Goal: Information Seeking & Learning: Learn about a topic

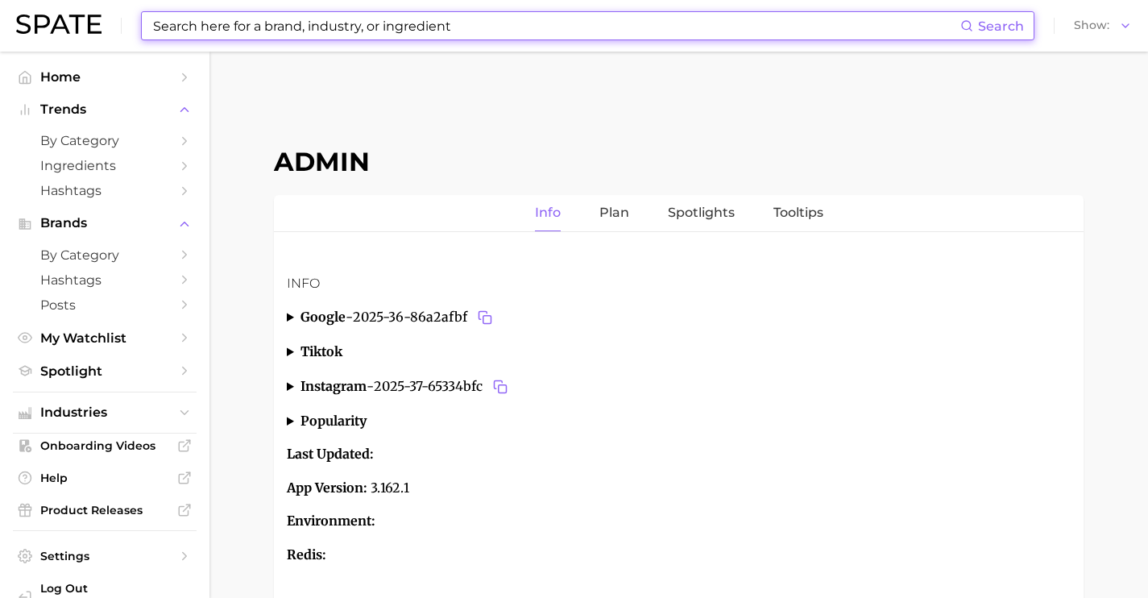
click at [491, 27] on input at bounding box center [556, 25] width 809 height 27
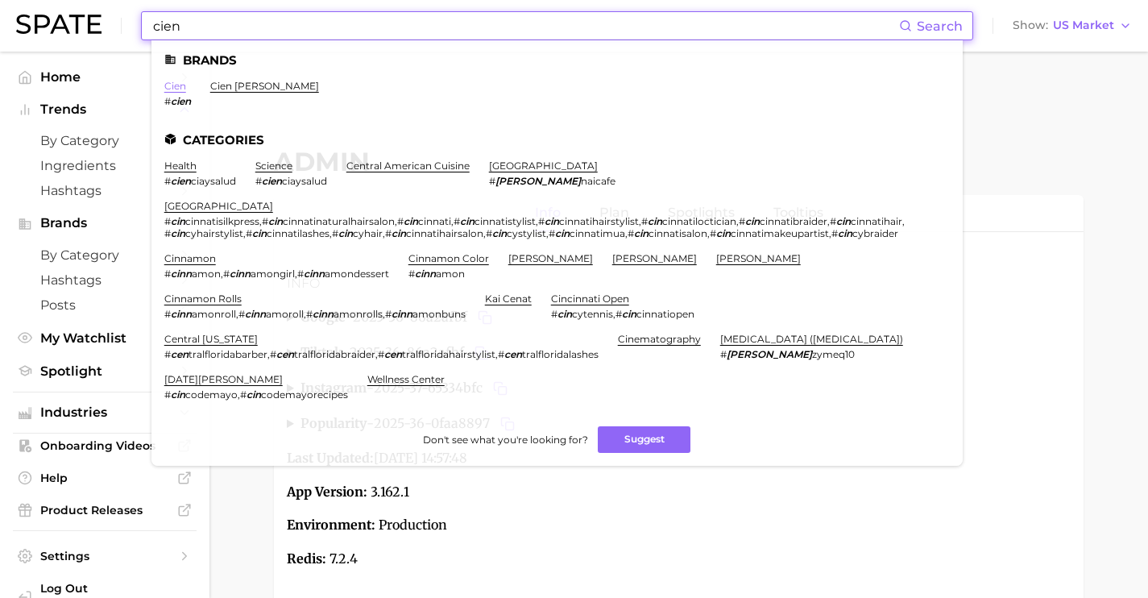
type input "cien"
click at [176, 85] on link "cien" at bounding box center [175, 86] width 22 height 12
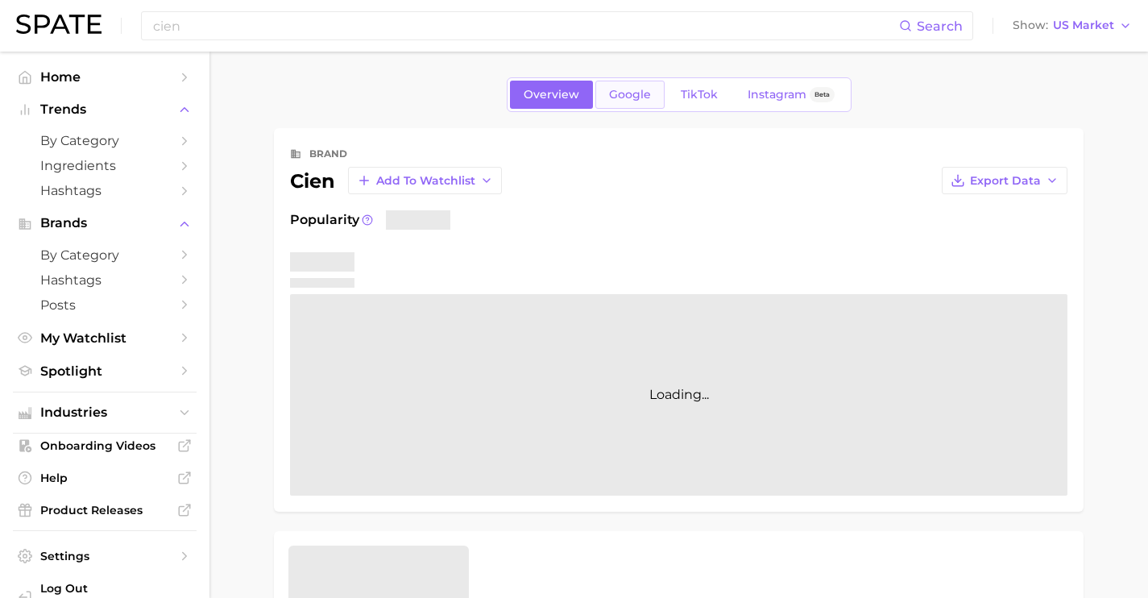
click at [615, 106] on link "Google" at bounding box center [630, 95] width 69 height 28
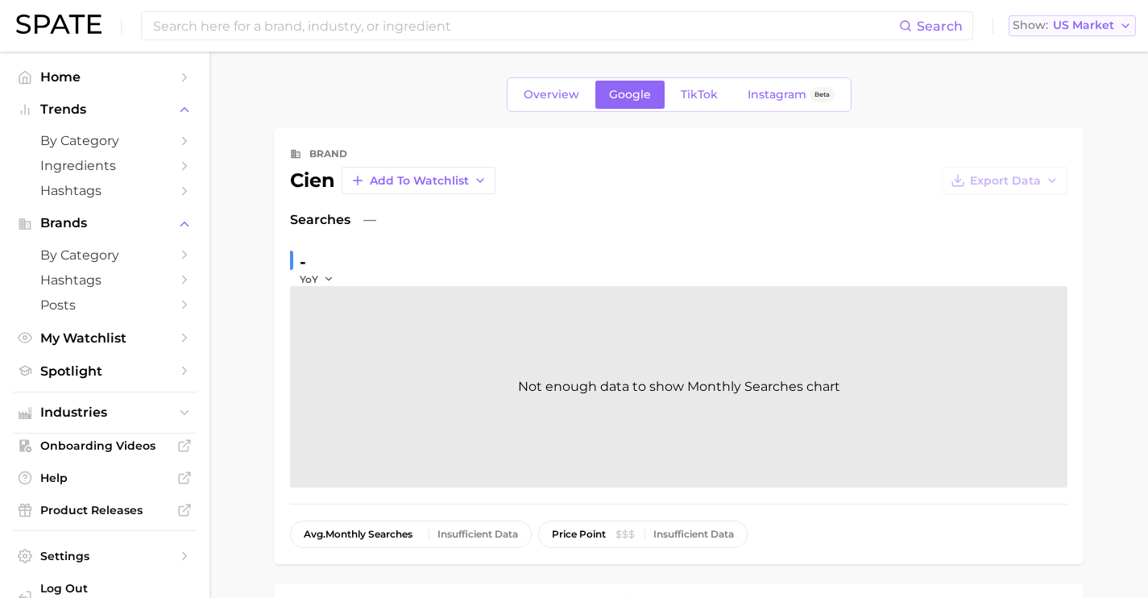
click at [1056, 35] on button "Show US Market" at bounding box center [1072, 25] width 127 height 21
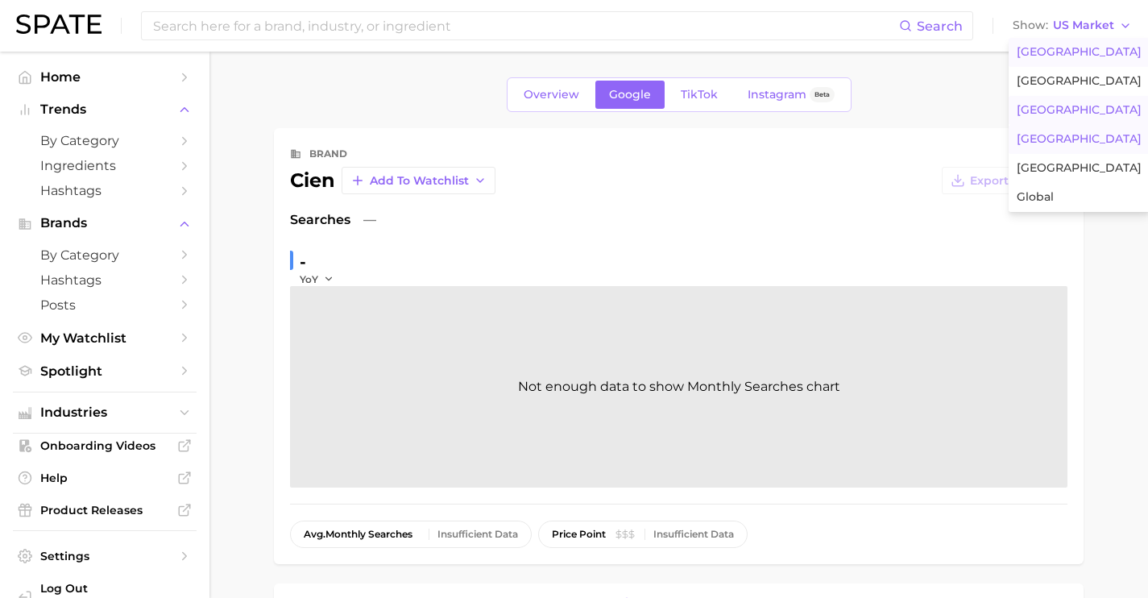
click at [1056, 113] on span "France" at bounding box center [1079, 110] width 125 height 14
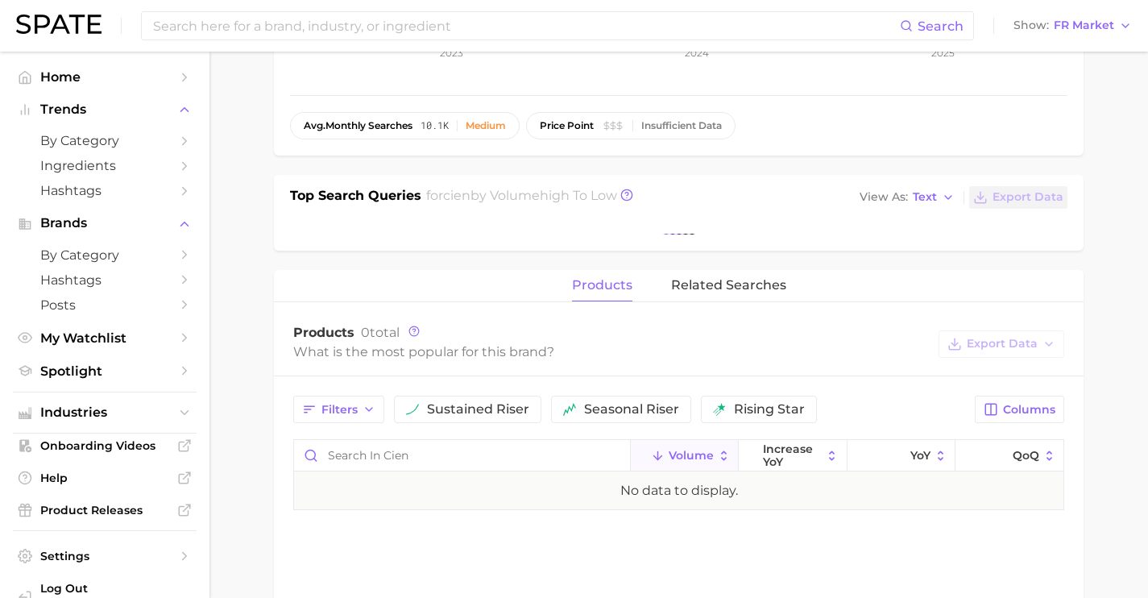
scroll to position [423, 0]
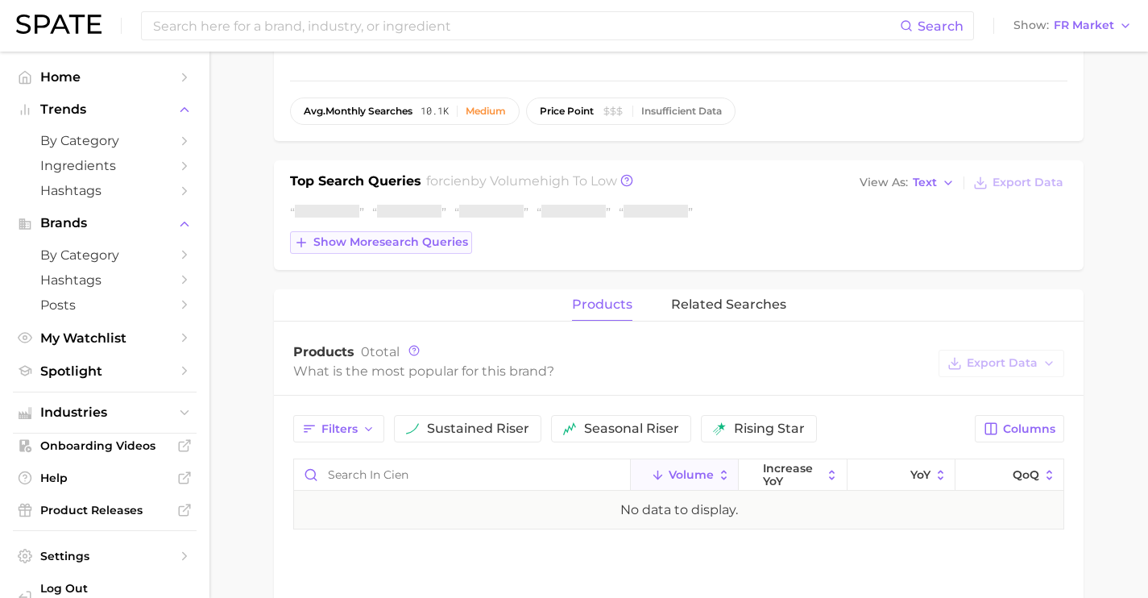
click at [445, 243] on span "Show more search queries" at bounding box center [390, 242] width 155 height 14
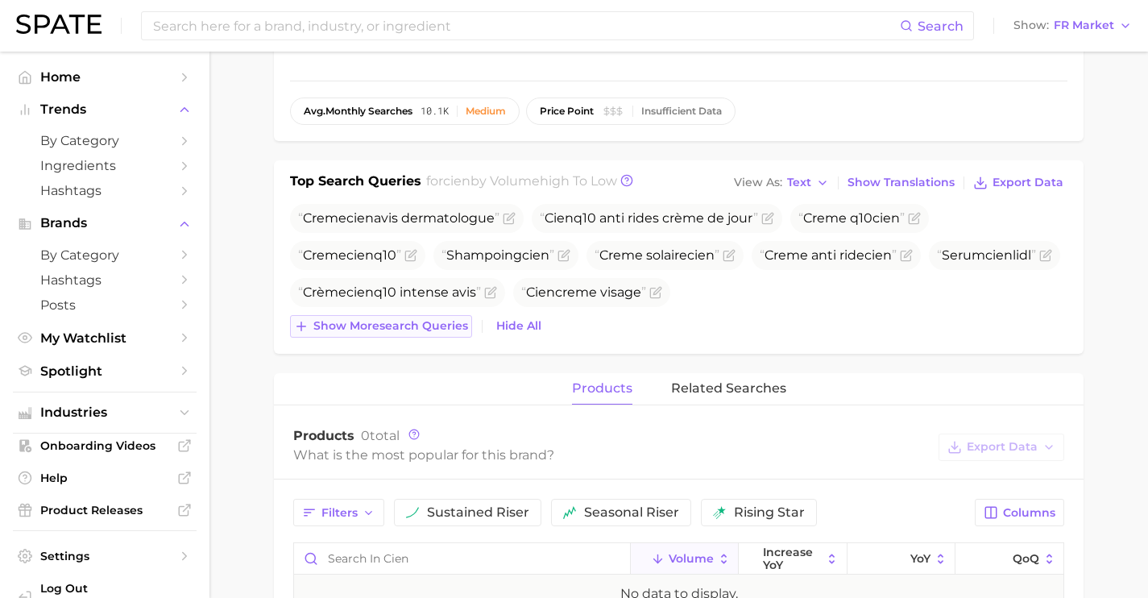
click at [450, 322] on span "Show more search queries" at bounding box center [390, 326] width 155 height 14
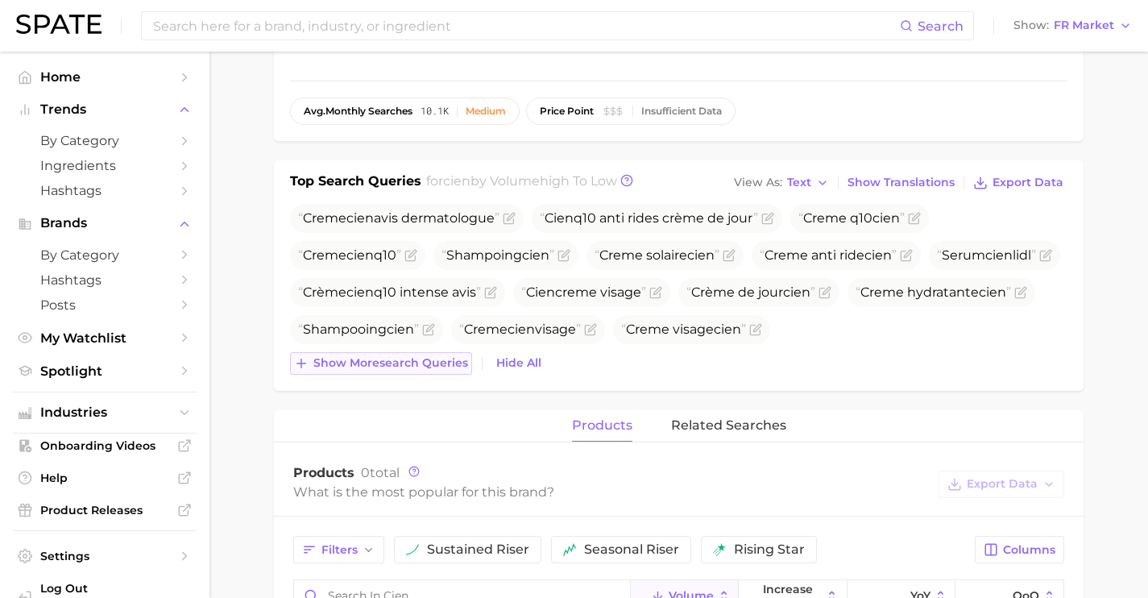
click at [448, 367] on span "Show more search queries" at bounding box center [390, 363] width 155 height 14
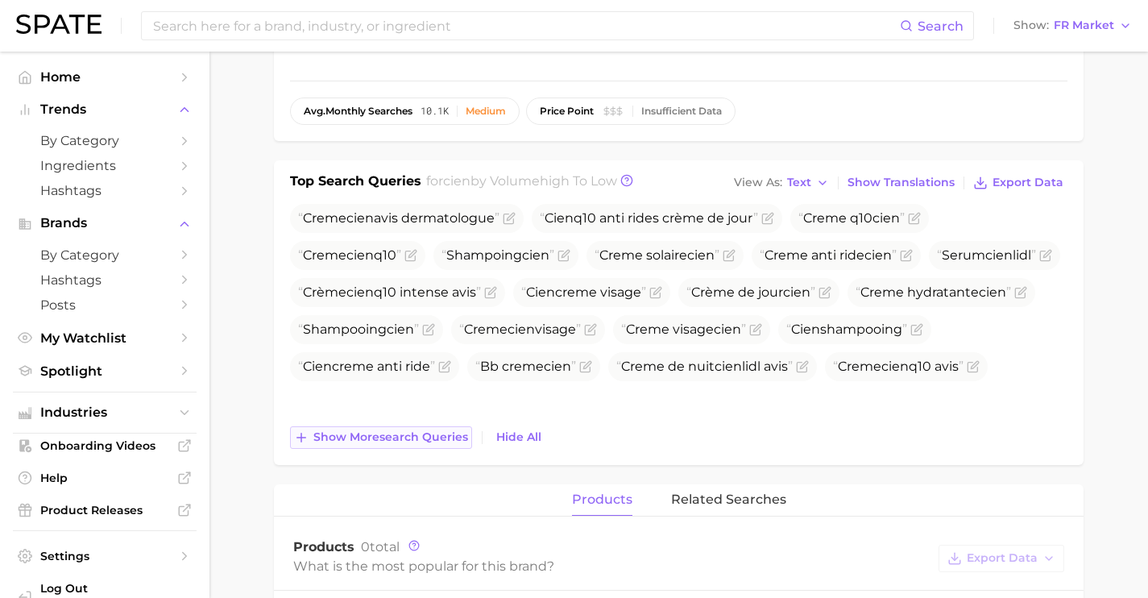
click at [455, 435] on span "Show more search queries" at bounding box center [390, 437] width 155 height 14
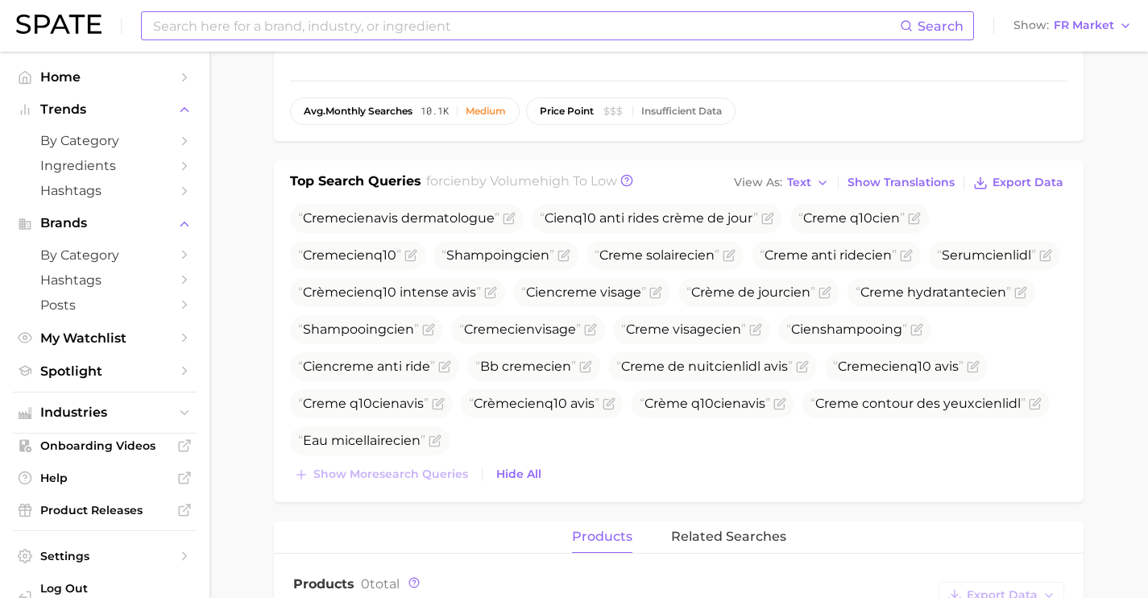
click at [489, 31] on input at bounding box center [526, 25] width 749 height 27
type input "callus softener"
click at [1068, 37] on div "callus softener Search Show FR Market" at bounding box center [574, 26] width 1116 height 52
click at [1062, 24] on span "FR Market" at bounding box center [1084, 25] width 60 height 9
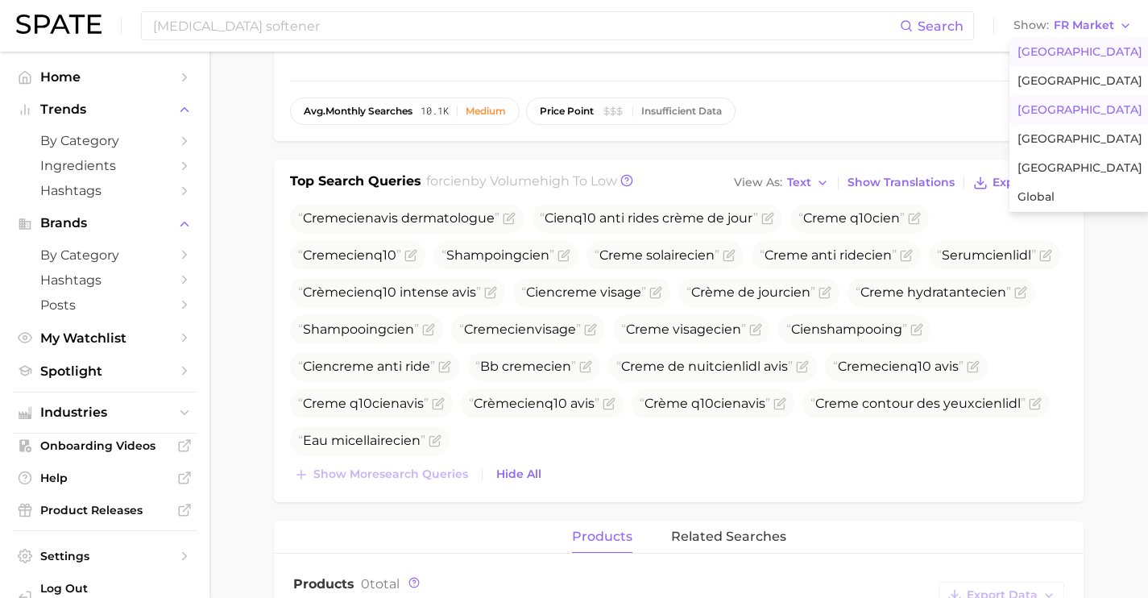
click at [1045, 45] on span "United States" at bounding box center [1080, 52] width 125 height 14
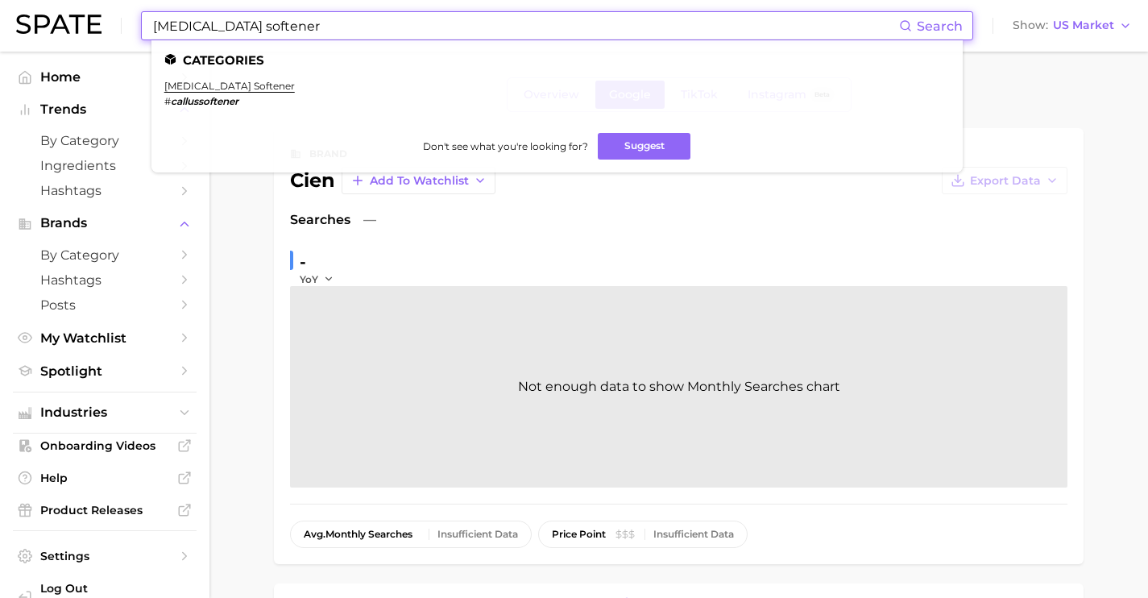
click at [471, 21] on input "callus softener" at bounding box center [526, 25] width 748 height 27
